Goal: Information Seeking & Learning: Check status

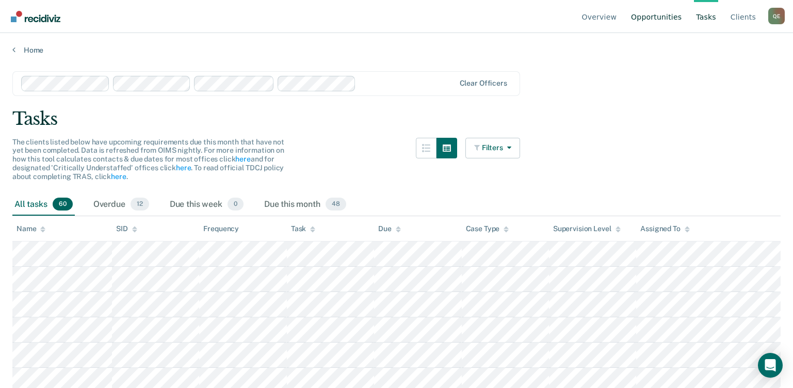
click at [655, 21] on link "Opportunities" at bounding box center [656, 16] width 55 height 33
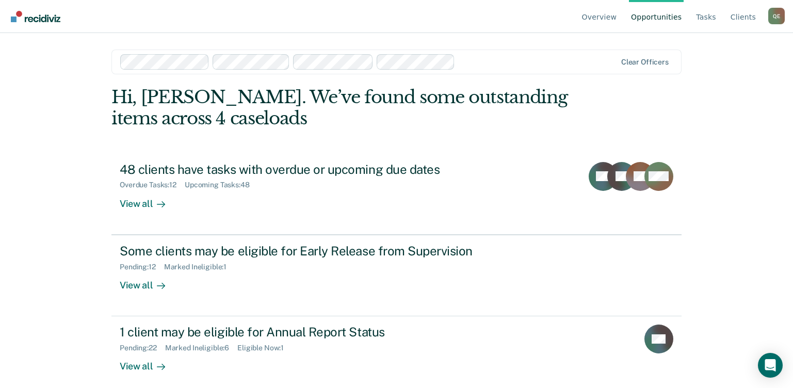
scroll to position [9, 0]
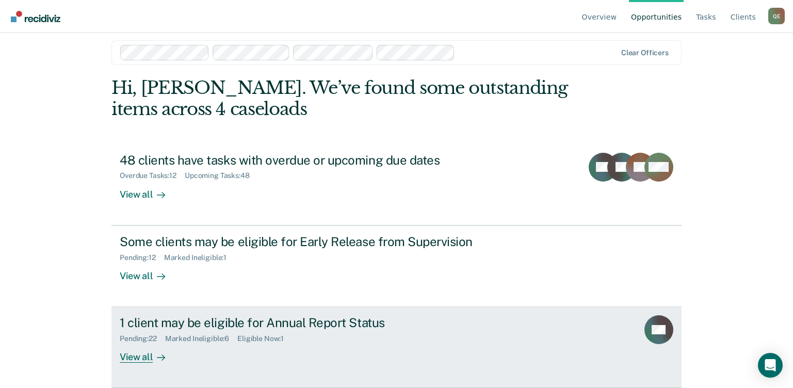
click at [156, 321] on div "1 client may be eligible for Annual Report Status" at bounding box center [301, 322] width 362 height 15
